Goal: Task Accomplishment & Management: Use online tool/utility

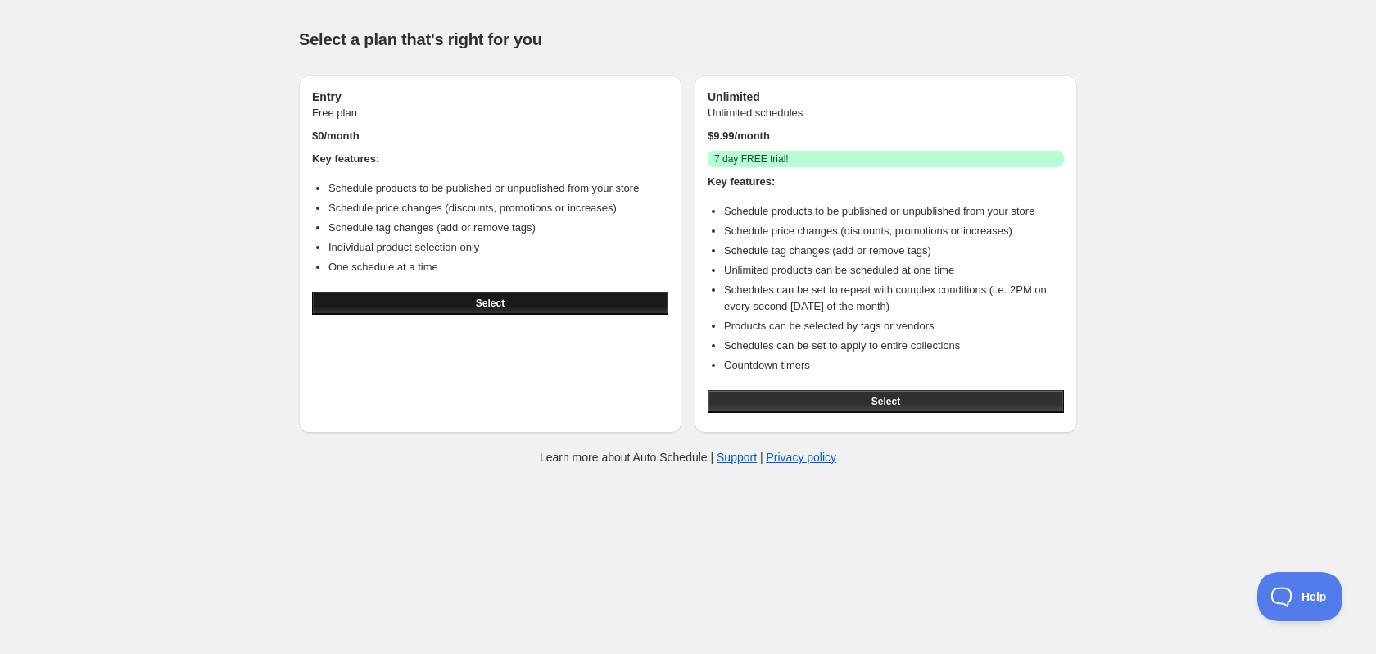
click at [513, 299] on button "Select" at bounding box center [490, 303] width 356 height 23
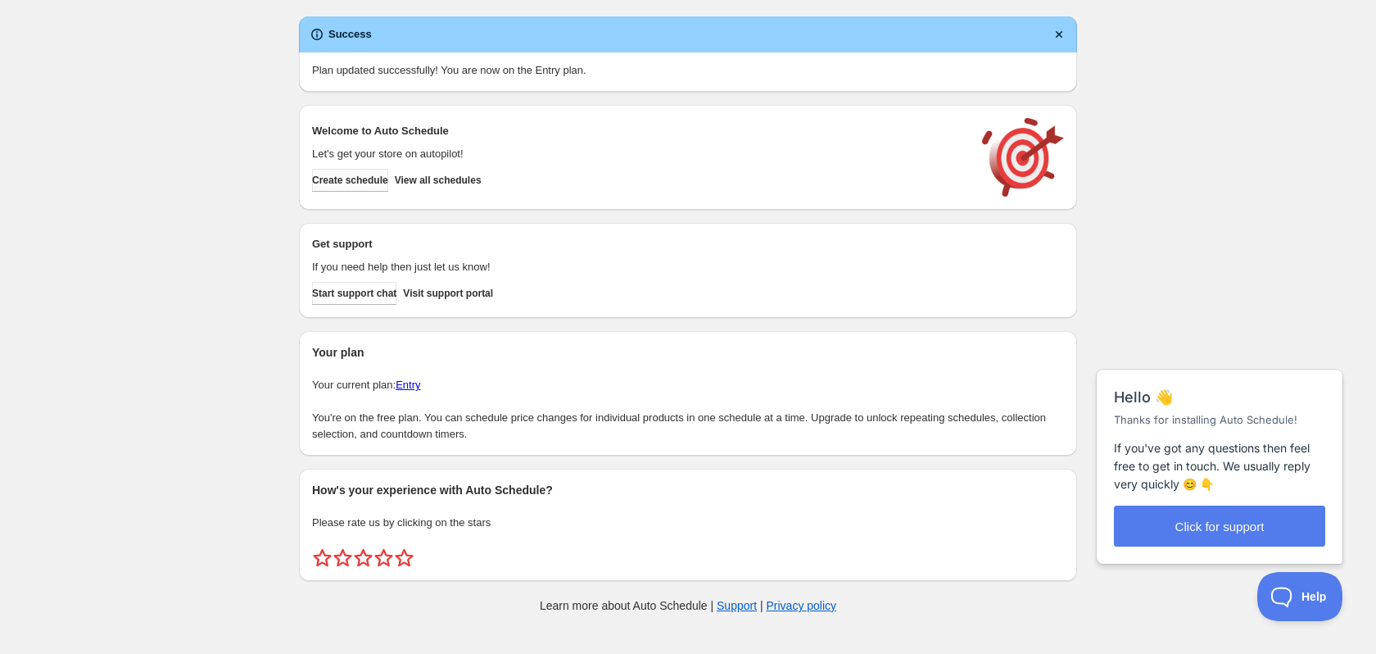
click at [363, 171] on button "Create schedule" at bounding box center [350, 180] width 76 height 23
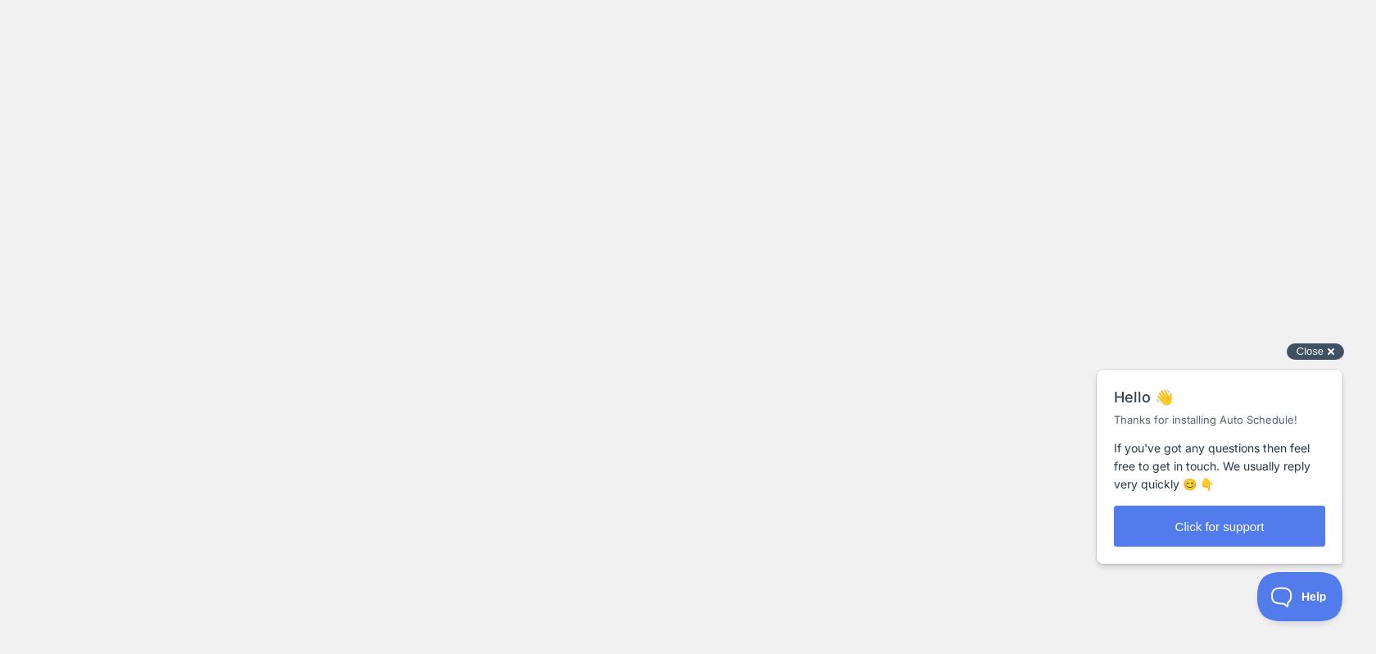
click at [1308, 354] on span "Close" at bounding box center [1310, 351] width 27 height 12
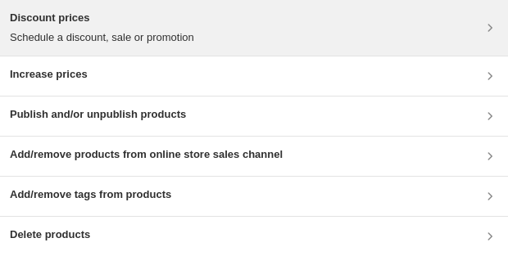
click at [231, 32] on div "Discount prices Schedule a discount, sale or promotion" at bounding box center [254, 28] width 488 height 36
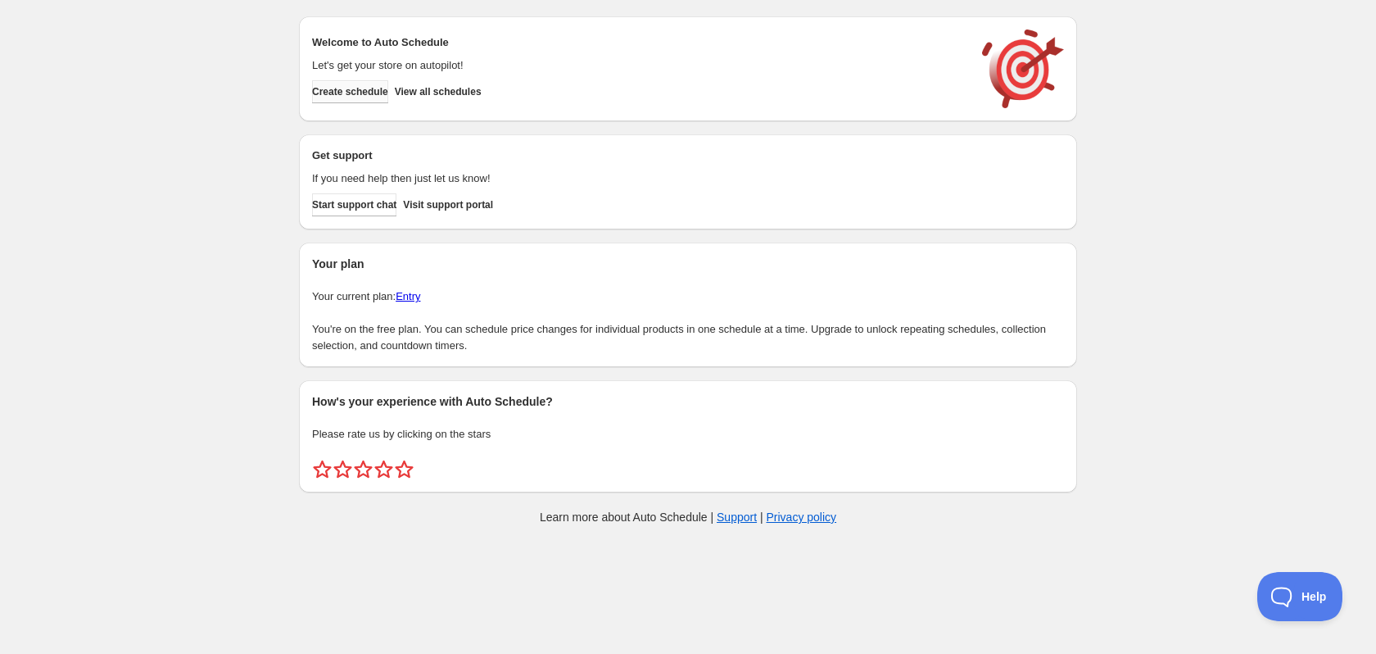
click at [371, 91] on span "Create schedule" at bounding box center [350, 91] width 76 height 13
click at [349, 98] on button "Create schedule" at bounding box center [350, 91] width 76 height 23
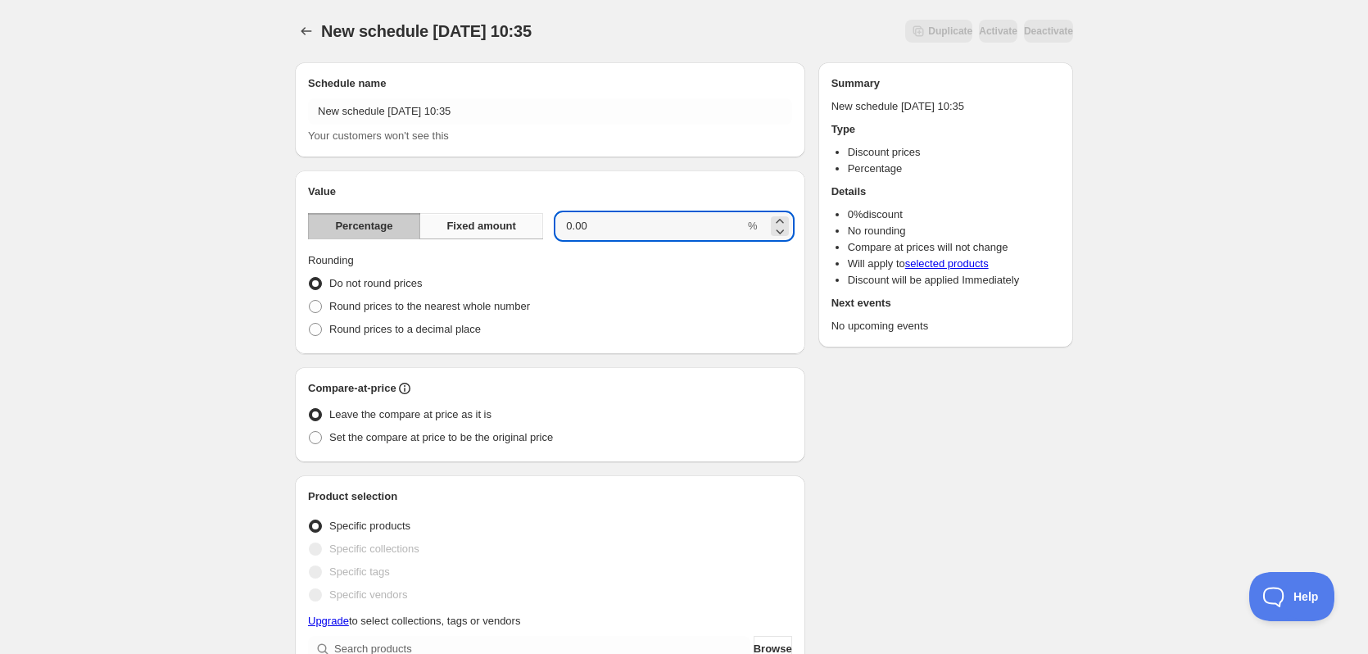
drag, startPoint x: 582, startPoint y: 224, endPoint x: 539, endPoint y: 226, distance: 43.4
click at [539, 226] on div "Percentage Fixed amount 0.00 %" at bounding box center [550, 226] width 484 height 26
click at [678, 238] on input "0.00" at bounding box center [650, 226] width 188 height 26
drag, startPoint x: 678, startPoint y: 238, endPoint x: 421, endPoint y: 292, distance: 263.0
click at [238, 232] on div "New schedule Aug 18 2025 10:35. This page is ready New schedule Aug 18 2025 10:…" at bounding box center [684, 648] width 1368 height 1297
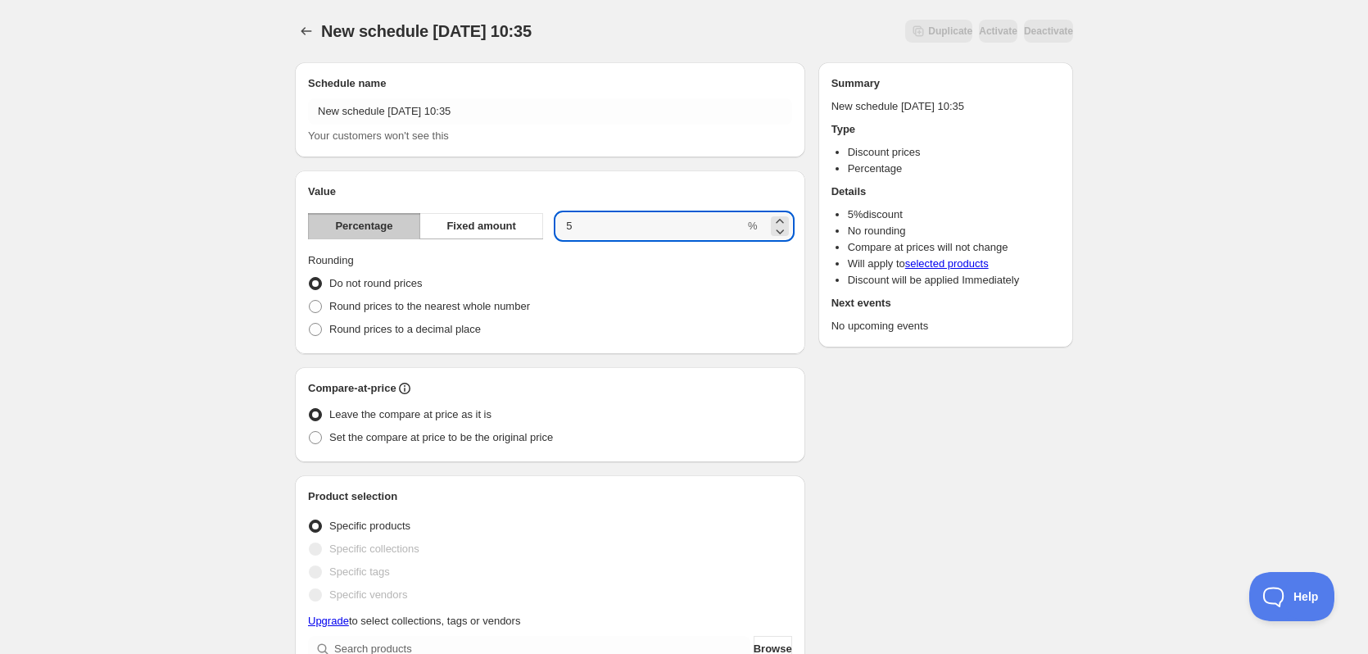
type input "5"
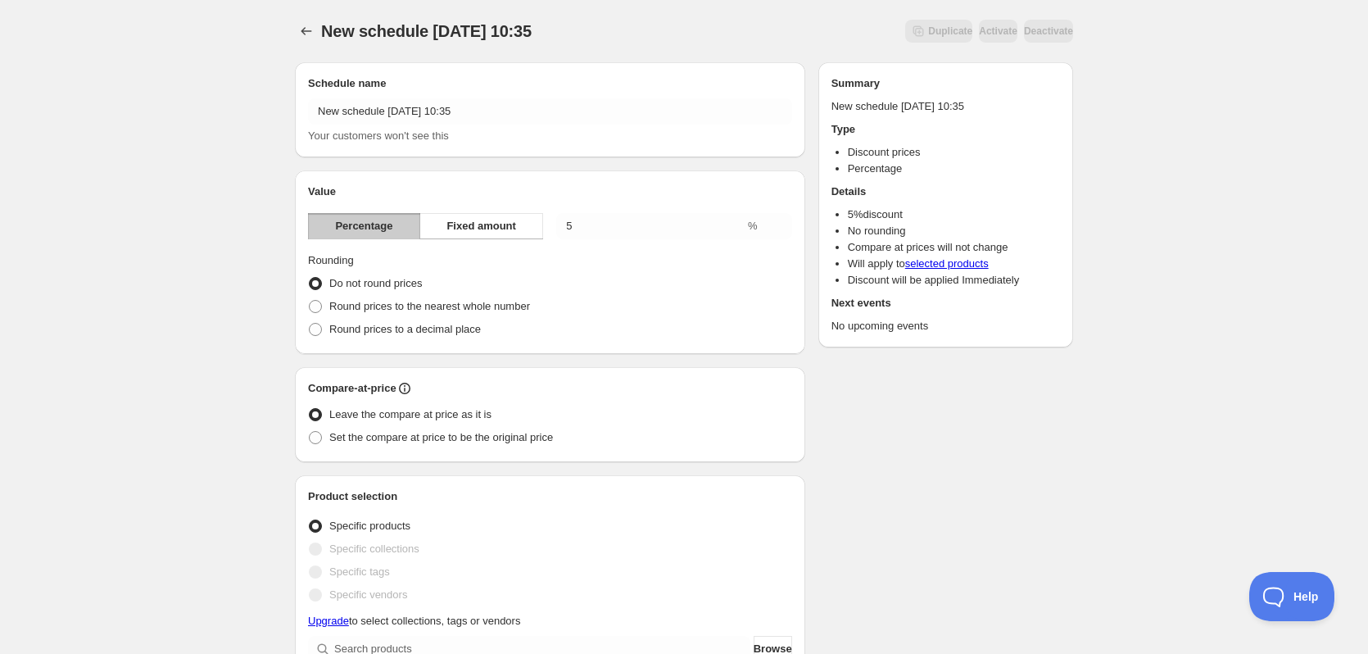
click at [225, 242] on div "New schedule Aug 18 2025 10:35. This page is ready New schedule Aug 18 2025 10:…" at bounding box center [684, 648] width 1368 height 1297
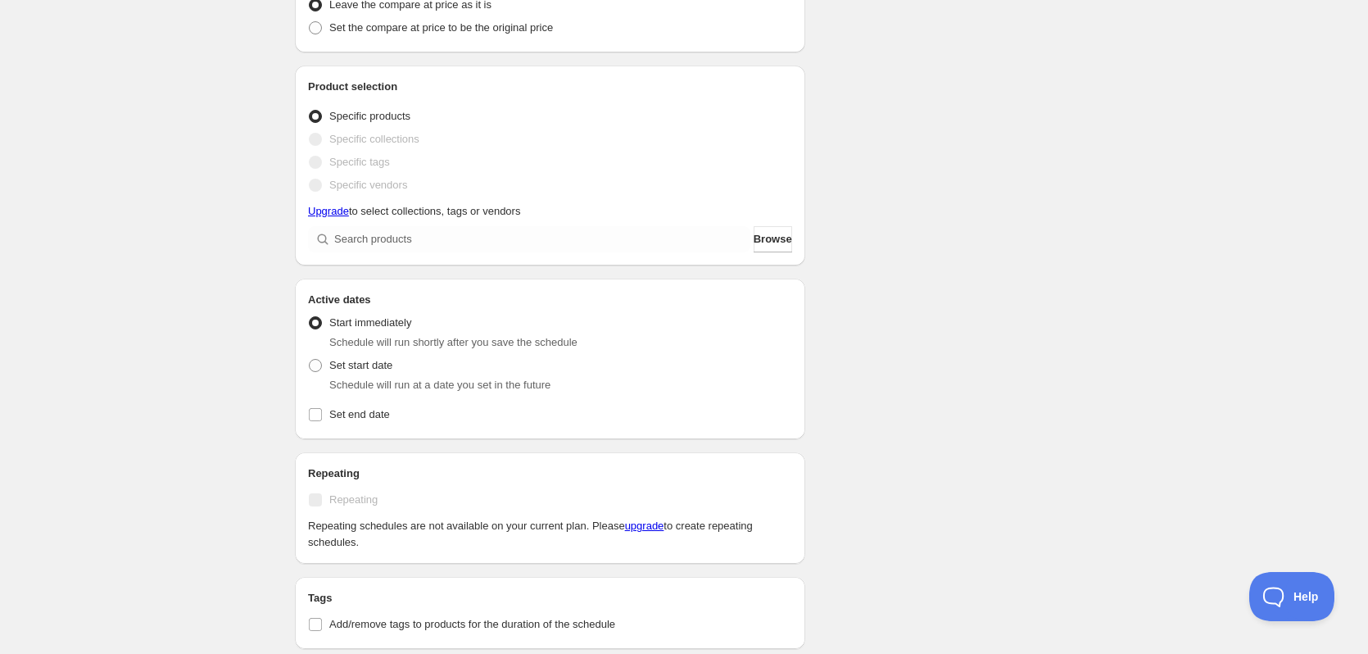
scroll to position [491, 0]
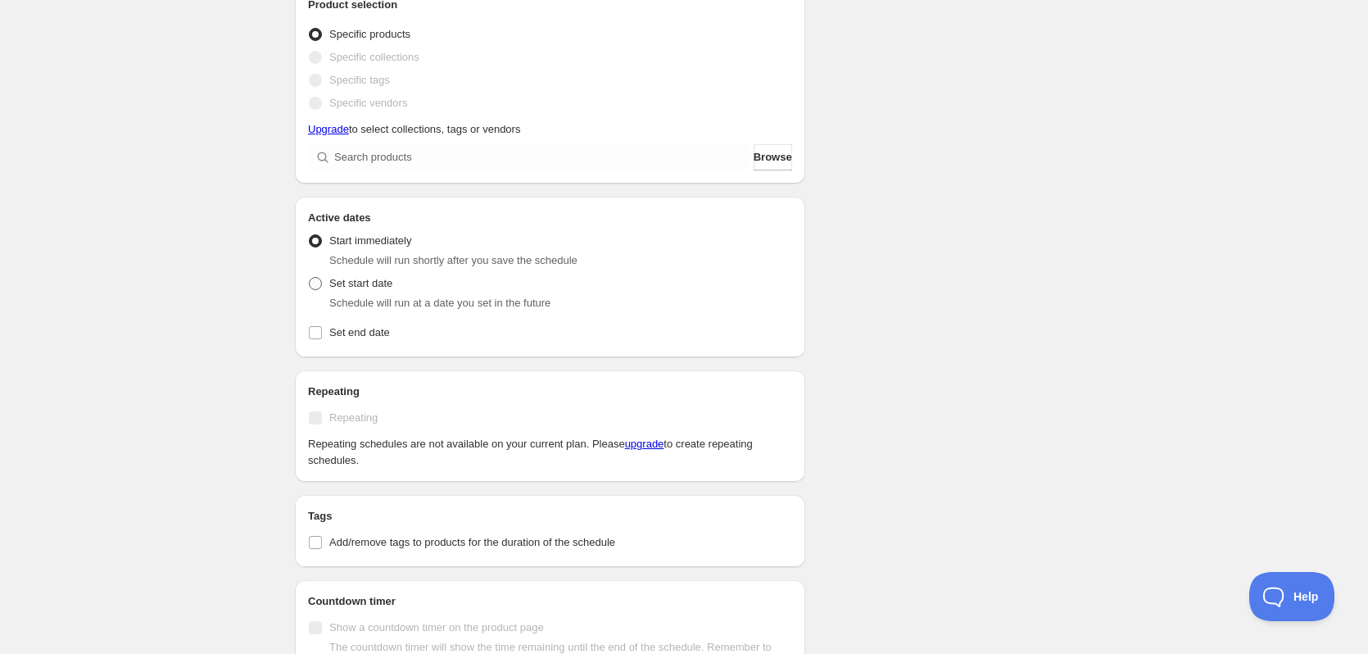
click at [347, 287] on span "Set start date" at bounding box center [360, 283] width 63 height 12
click at [310, 278] on input "Set start date" at bounding box center [309, 277] width 1 height 1
radio input "true"
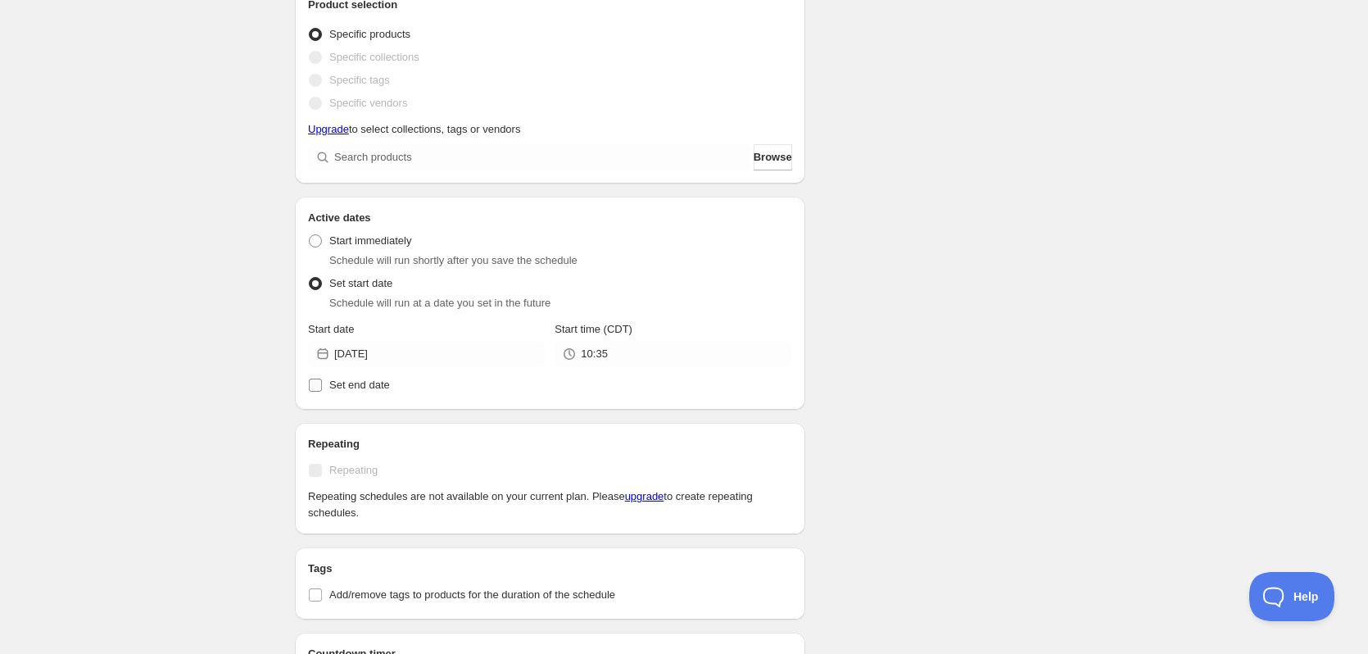
click at [379, 378] on span "Set end date" at bounding box center [359, 384] width 61 height 12
click at [322, 378] on input "Set end date" at bounding box center [315, 384] width 13 height 13
checkbox input "true"
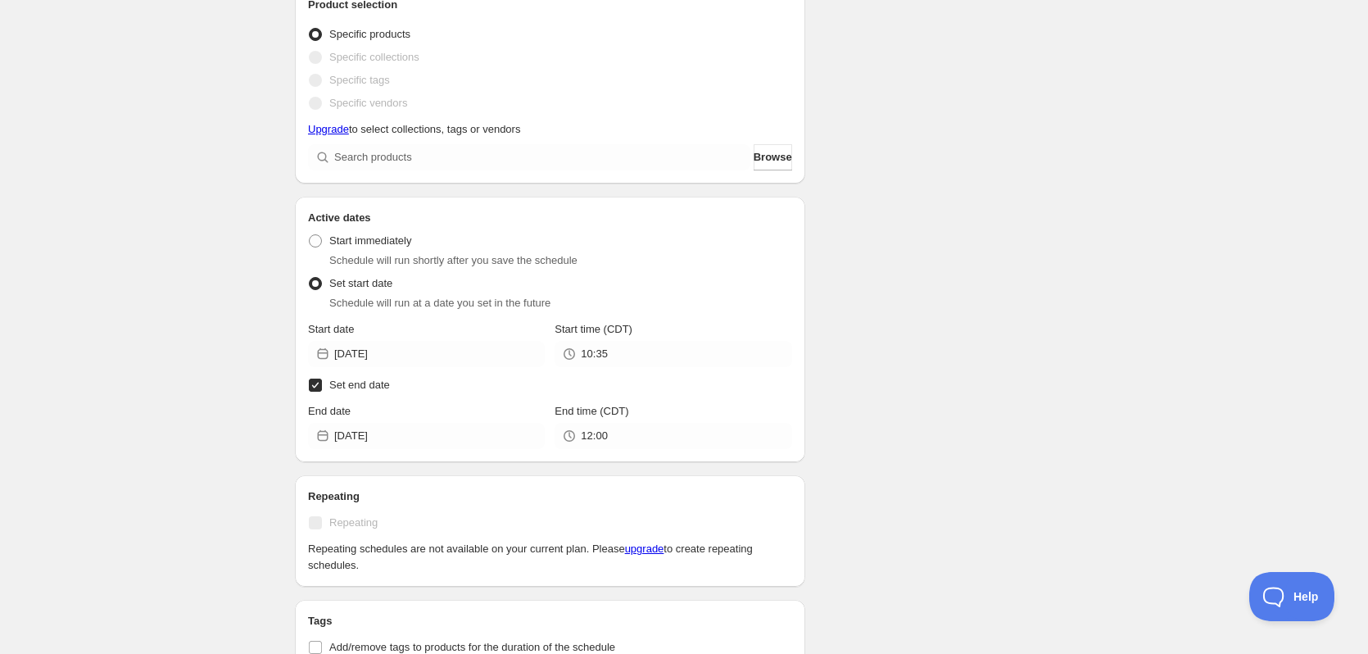
scroll to position [573, 0]
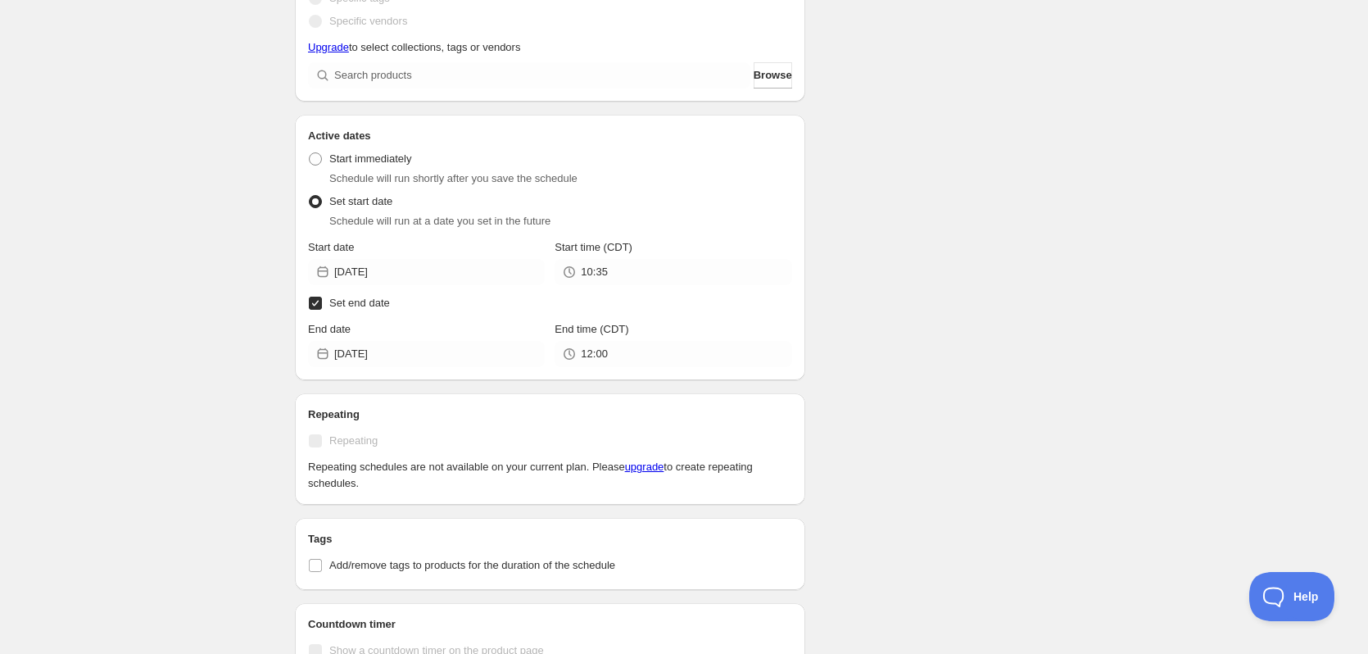
click at [342, 447] on span "Repeating" at bounding box center [353, 440] width 48 height 16
click at [326, 439] on label "Repeating" at bounding box center [550, 440] width 484 height 23
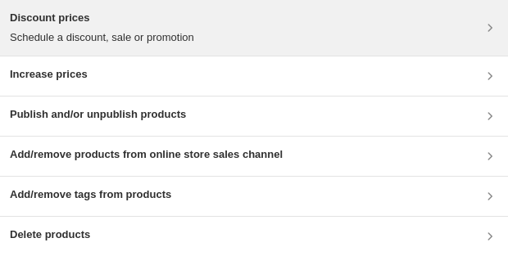
click at [79, 21] on h3 "Discount prices" at bounding box center [102, 18] width 184 height 16
